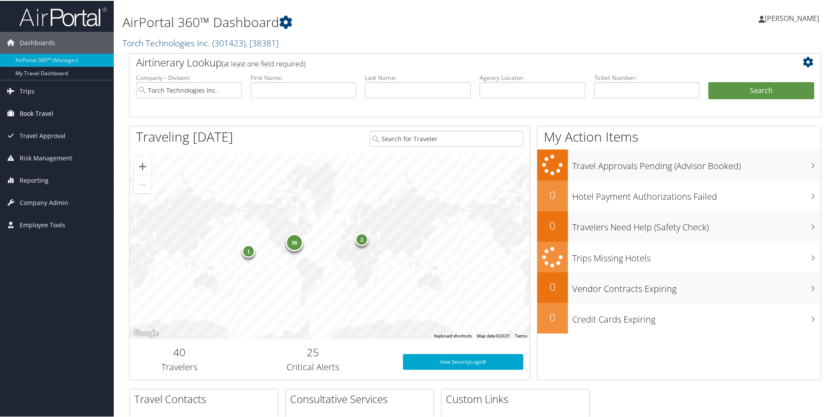
click at [45, 113] on span "Book Travel" at bounding box center [37, 113] width 34 height 22
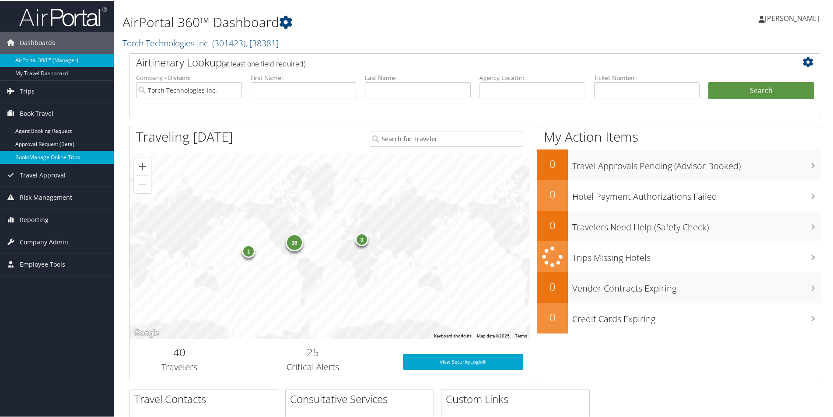
click at [61, 160] on link "Book/Manage Online Trips" at bounding box center [57, 156] width 114 height 13
